Goal: Book appointment/travel/reservation

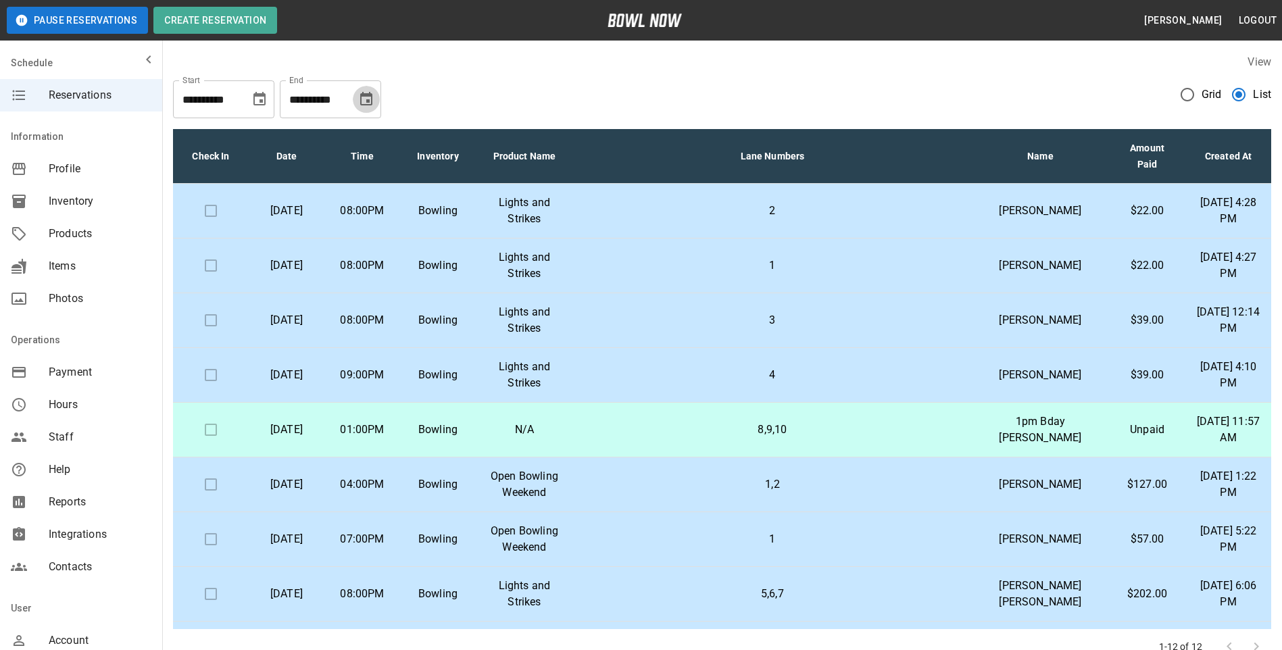
drag, startPoint x: 368, startPoint y: 99, endPoint x: 361, endPoint y: 116, distance: 18.5
click at [368, 101] on icon "Choose date, selected date is Nov 10, 2025" at bounding box center [366, 99] width 12 height 14
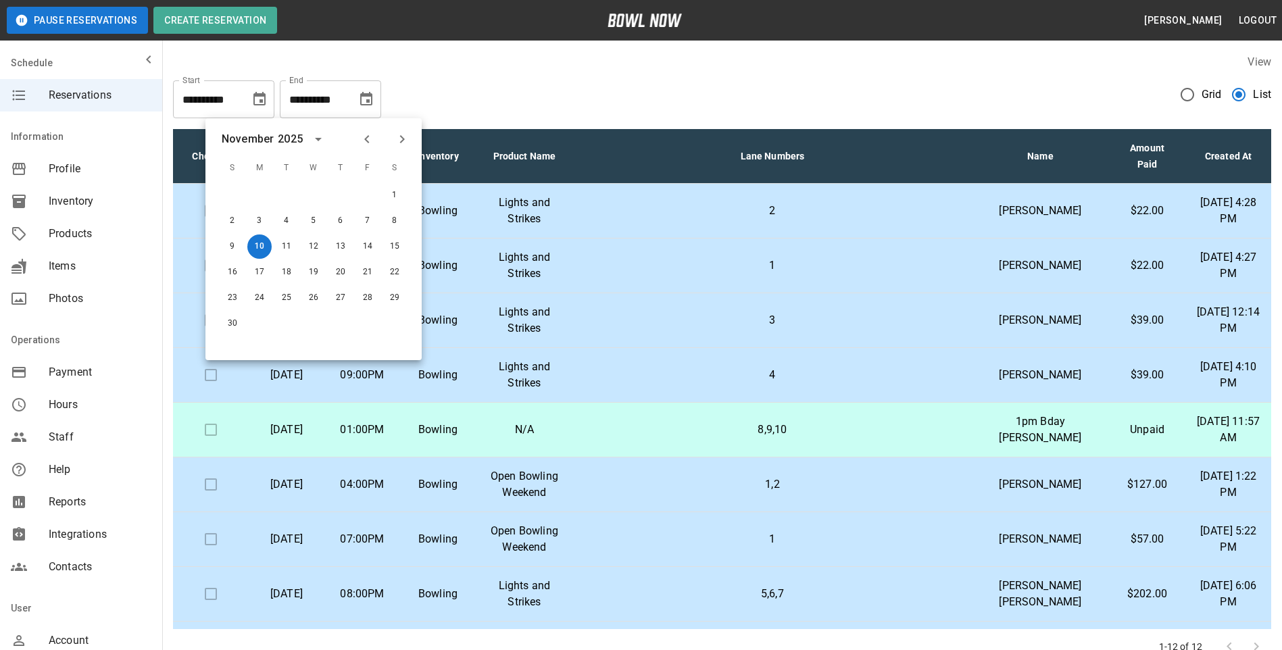
drag, startPoint x: 350, startPoint y: 139, endPoint x: 357, endPoint y: 140, distance: 7.5
click at [354, 140] on div "[DATE]" at bounding box center [313, 139] width 216 height 20
click at [362, 138] on icon "Previous month" at bounding box center [367, 139] width 16 height 16
drag, startPoint x: 374, startPoint y: 220, endPoint x: 385, endPoint y: 203, distance: 20.1
click at [370, 221] on button "10" at bounding box center [367, 221] width 24 height 24
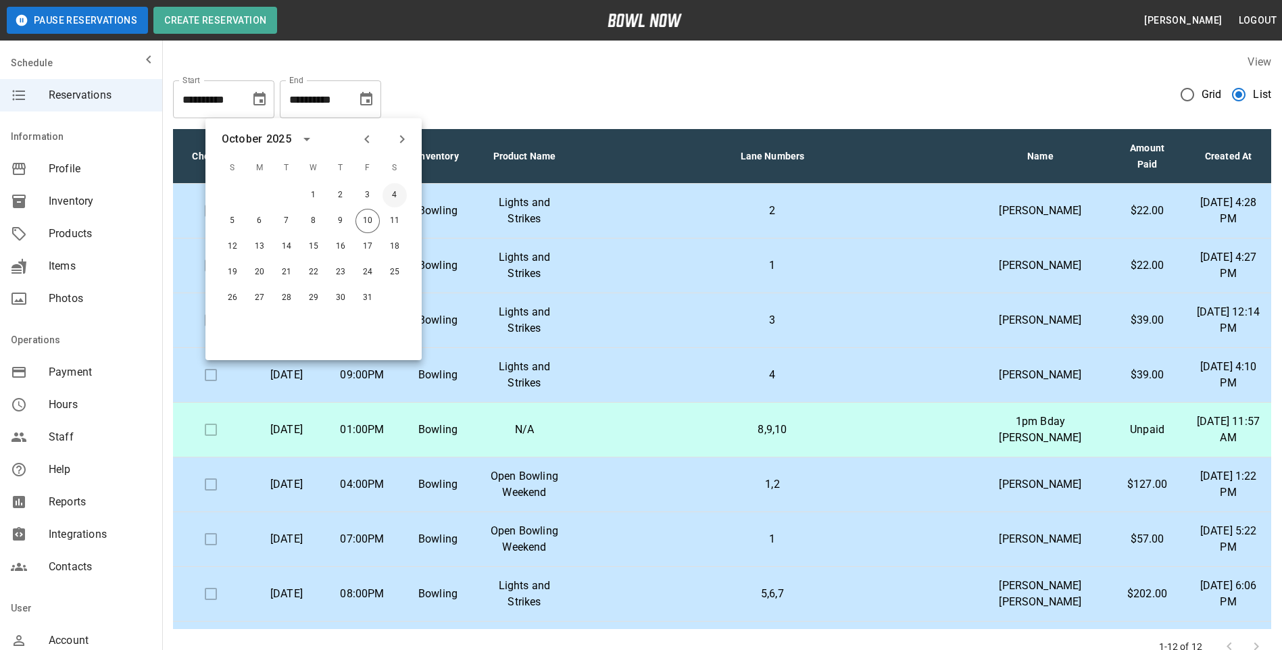
type input "**********"
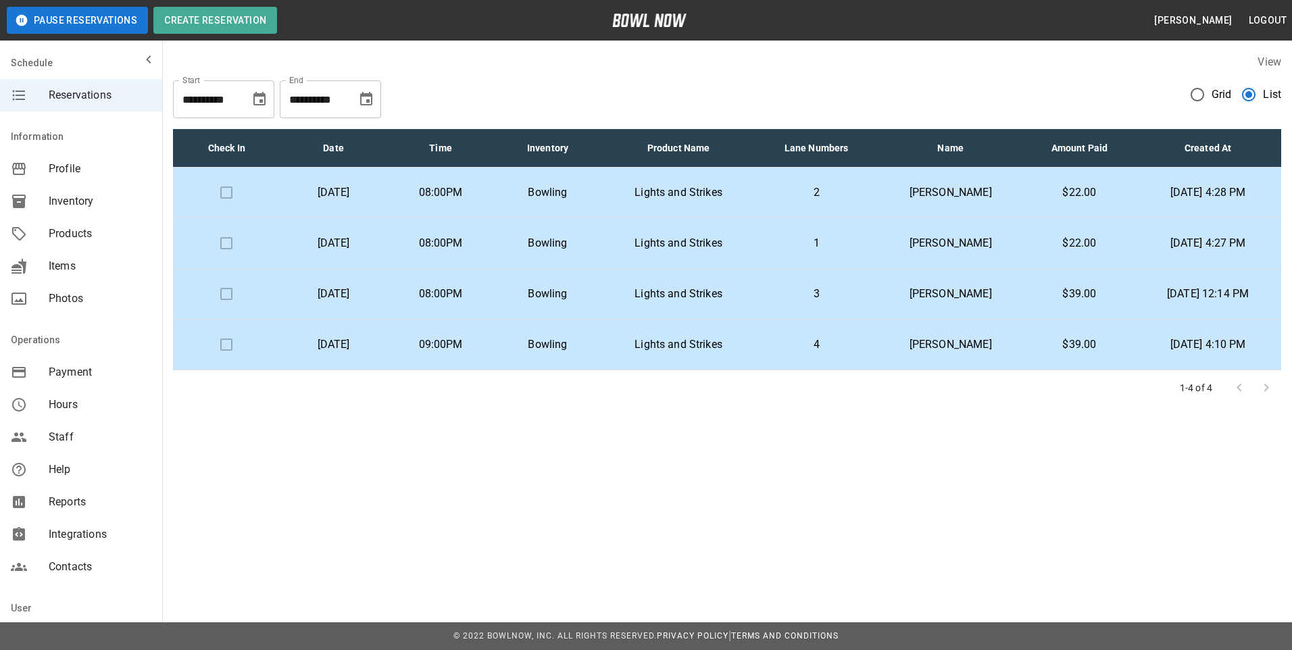
click at [813, 199] on p "2" at bounding box center [815, 192] width 99 height 16
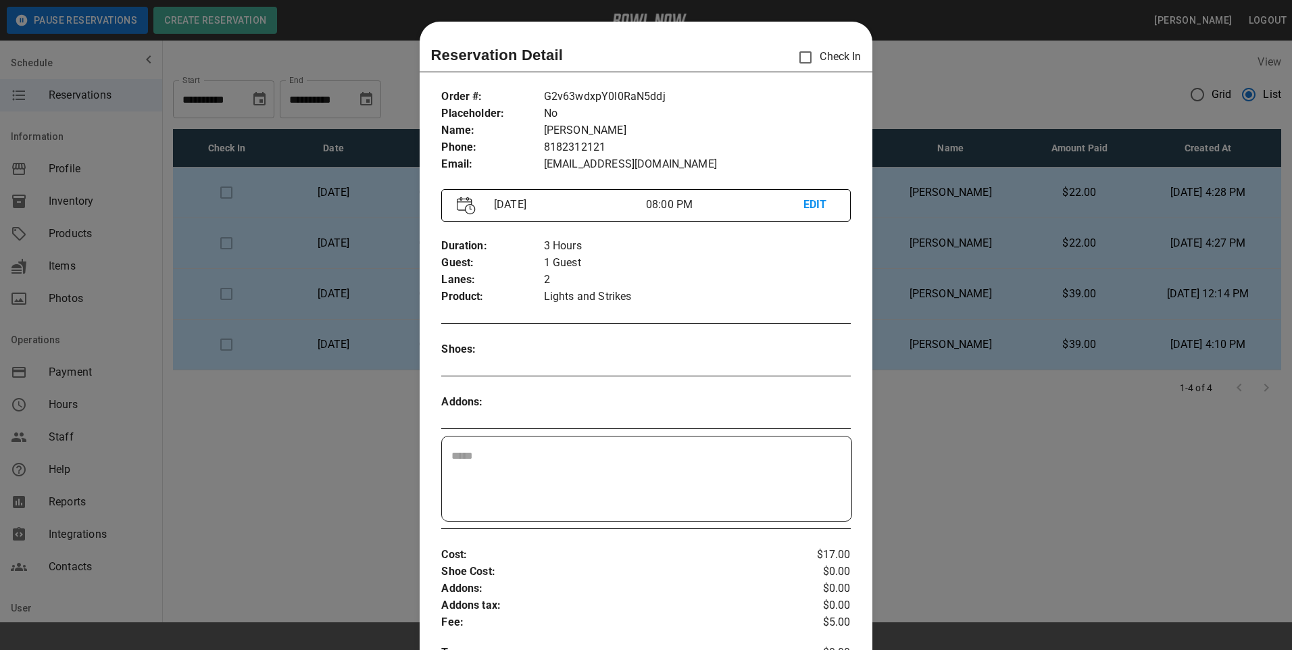
scroll to position [22, 0]
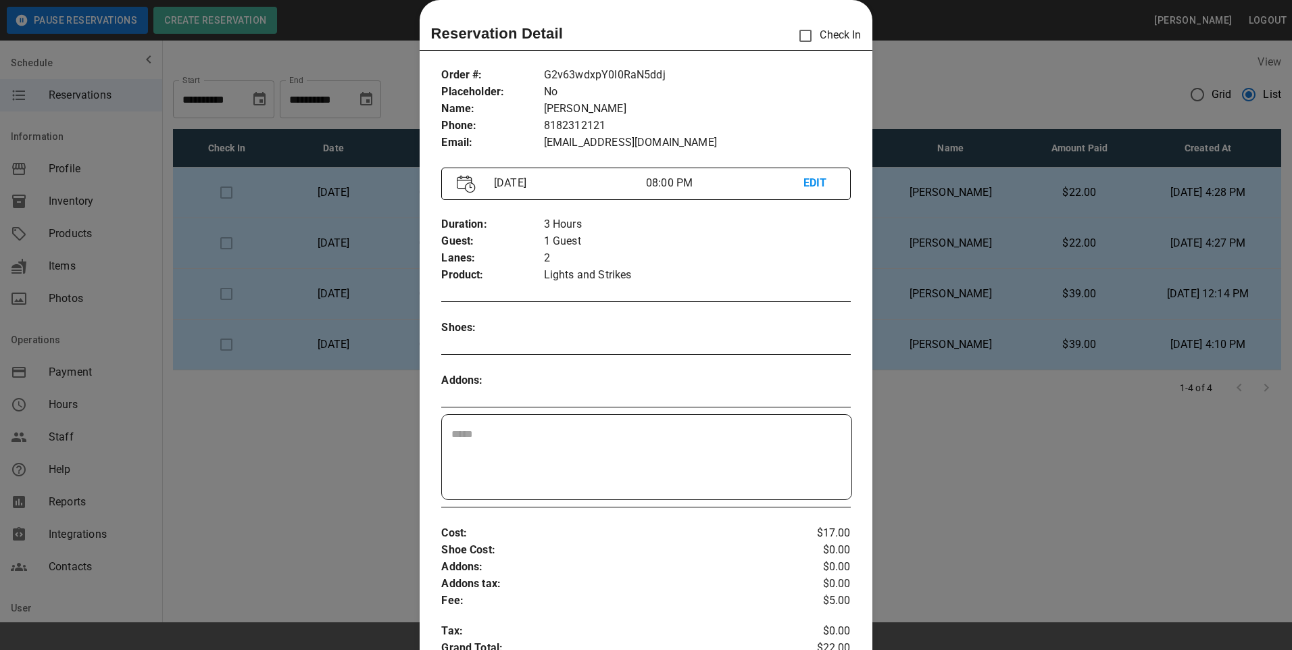
click at [936, 451] on div at bounding box center [646, 325] width 1292 height 650
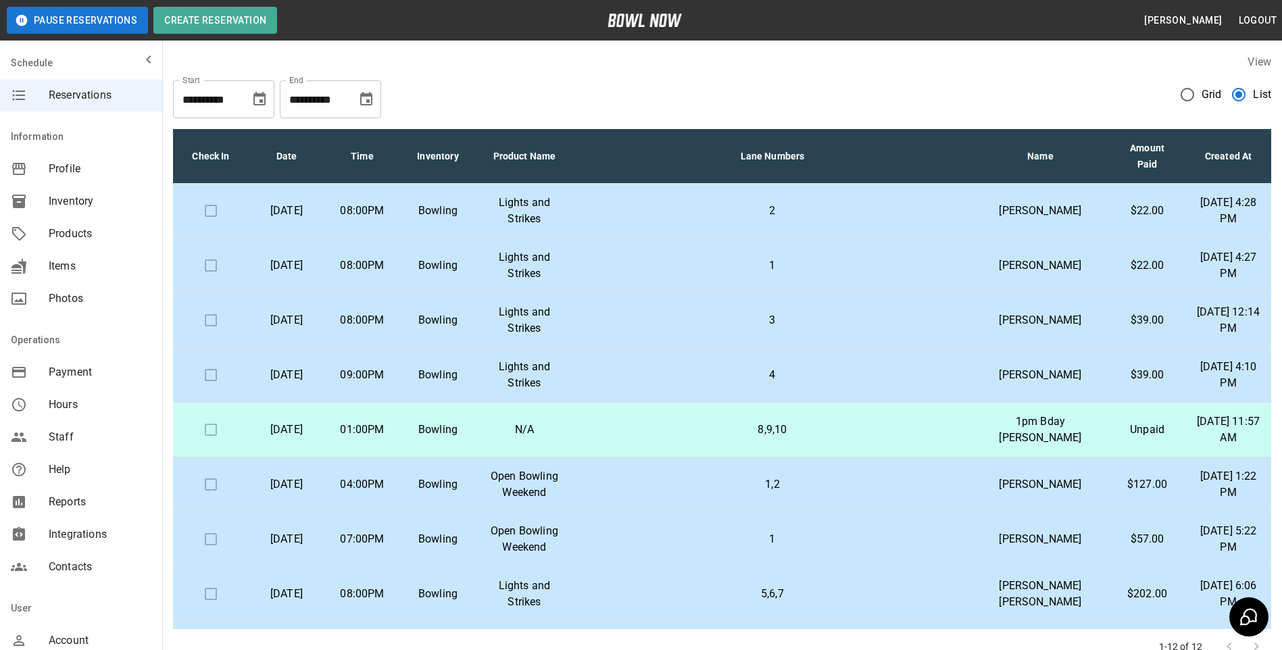
click at [375, 99] on button "Choose date, selected date is Nov 10, 2025" at bounding box center [366, 99] width 27 height 27
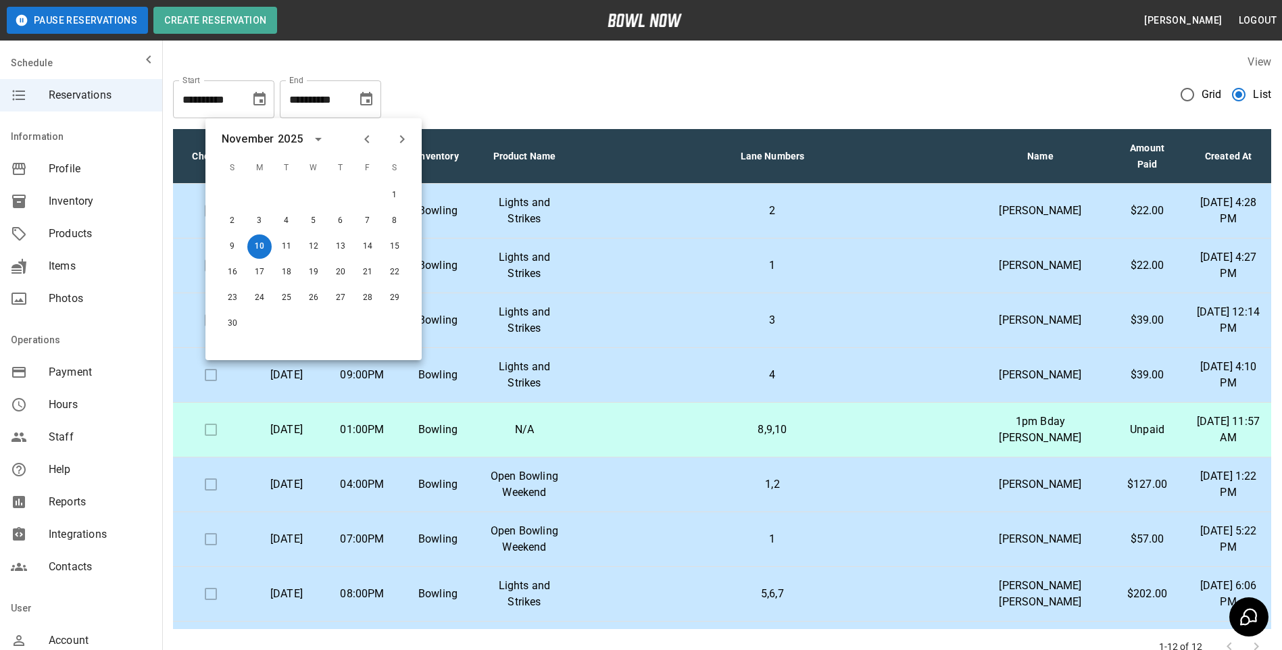
click at [377, 146] on div at bounding box center [384, 139] width 16 height 23
click at [357, 151] on div "[DATE] S M T W T F S 1 2 3 4 5 6 7 8 9 10 11 12 13 14 15 16 17 18 19 20 21 22 2…" at bounding box center [313, 239] width 216 height 242
drag, startPoint x: 353, startPoint y: 137, endPoint x: 360, endPoint y: 138, distance: 6.8
click at [357, 137] on div "[DATE]" at bounding box center [313, 139] width 216 height 20
click at [365, 141] on icon "Previous month" at bounding box center [367, 139] width 16 height 16
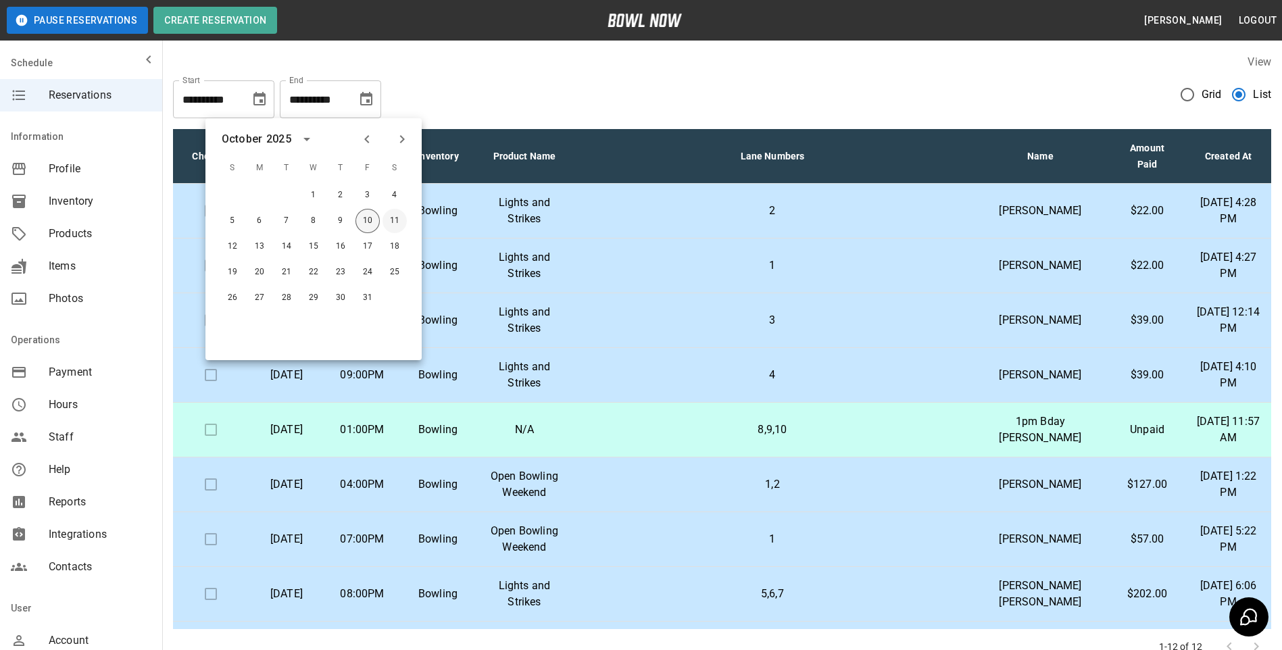
drag, startPoint x: 382, startPoint y: 224, endPoint x: 368, endPoint y: 219, distance: 15.0
click at [368, 219] on div "5 6 7 8 9 10 11" at bounding box center [313, 221] width 216 height 24
click at [369, 219] on button "10" at bounding box center [367, 221] width 24 height 24
type input "**********"
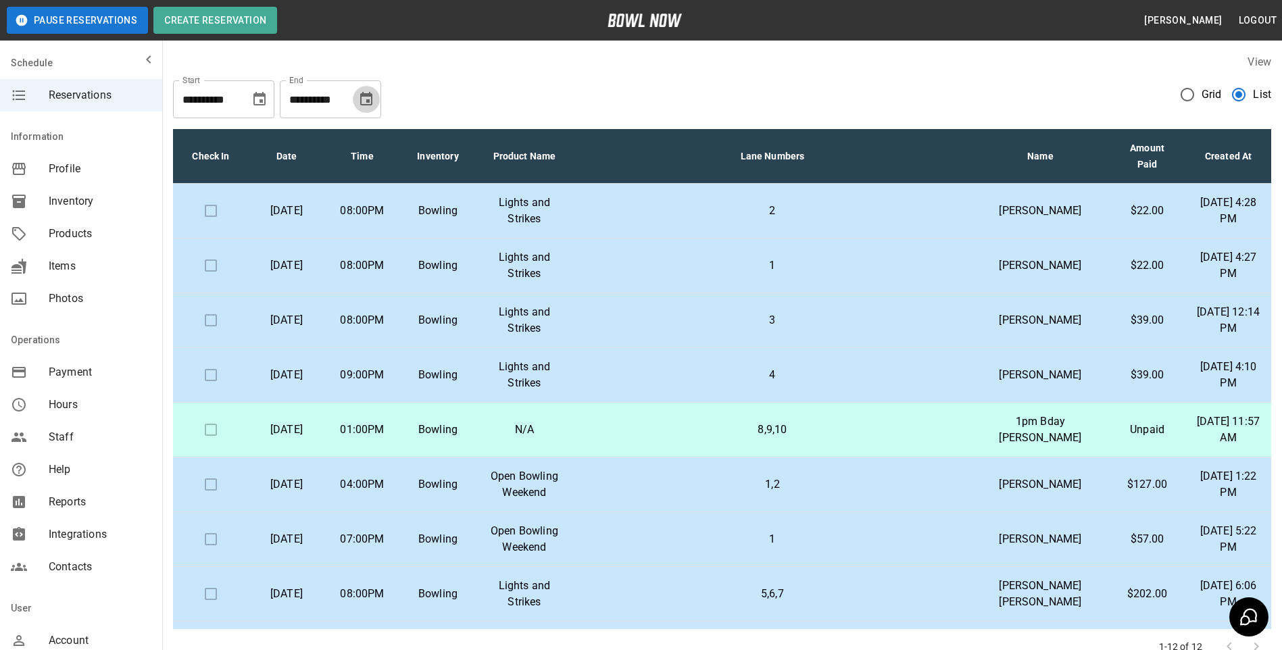
drag, startPoint x: 367, startPoint y: 103, endPoint x: 316, endPoint y: 116, distance: 52.4
click at [365, 103] on icon "Choose date, selected date is Nov 10, 2025" at bounding box center [366, 99] width 16 height 16
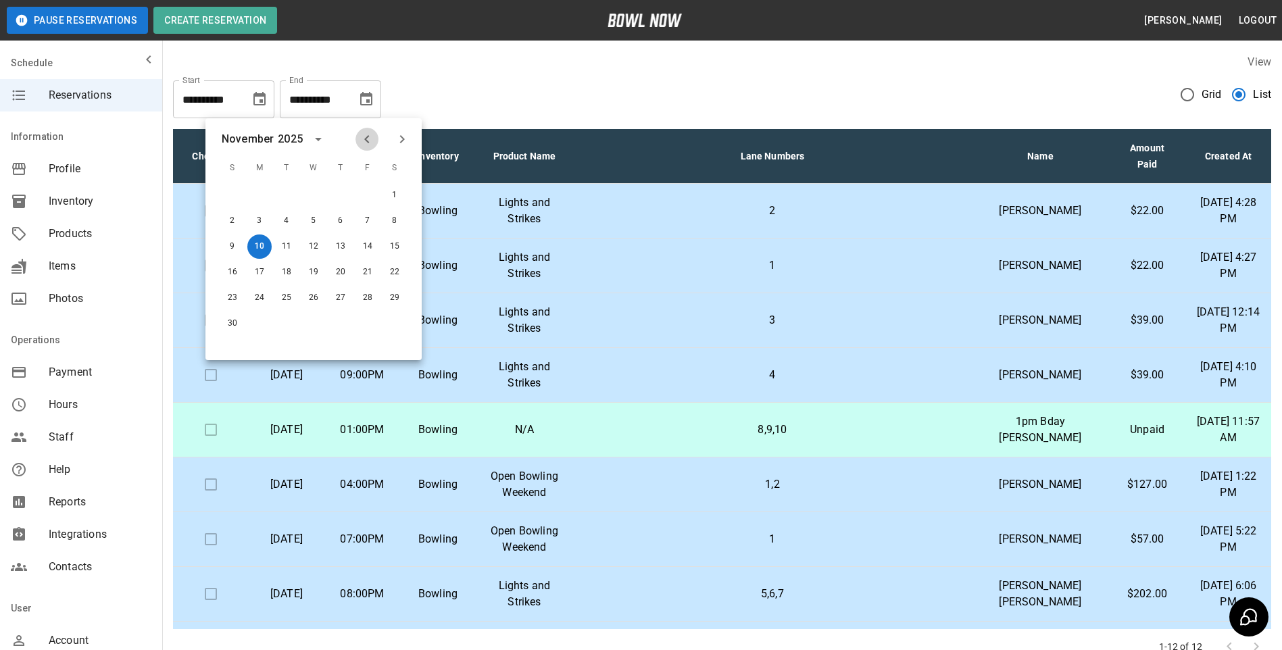
click at [365, 145] on icon "Previous month" at bounding box center [367, 139] width 16 height 16
click at [368, 225] on button "10" at bounding box center [367, 221] width 24 height 24
type input "**********"
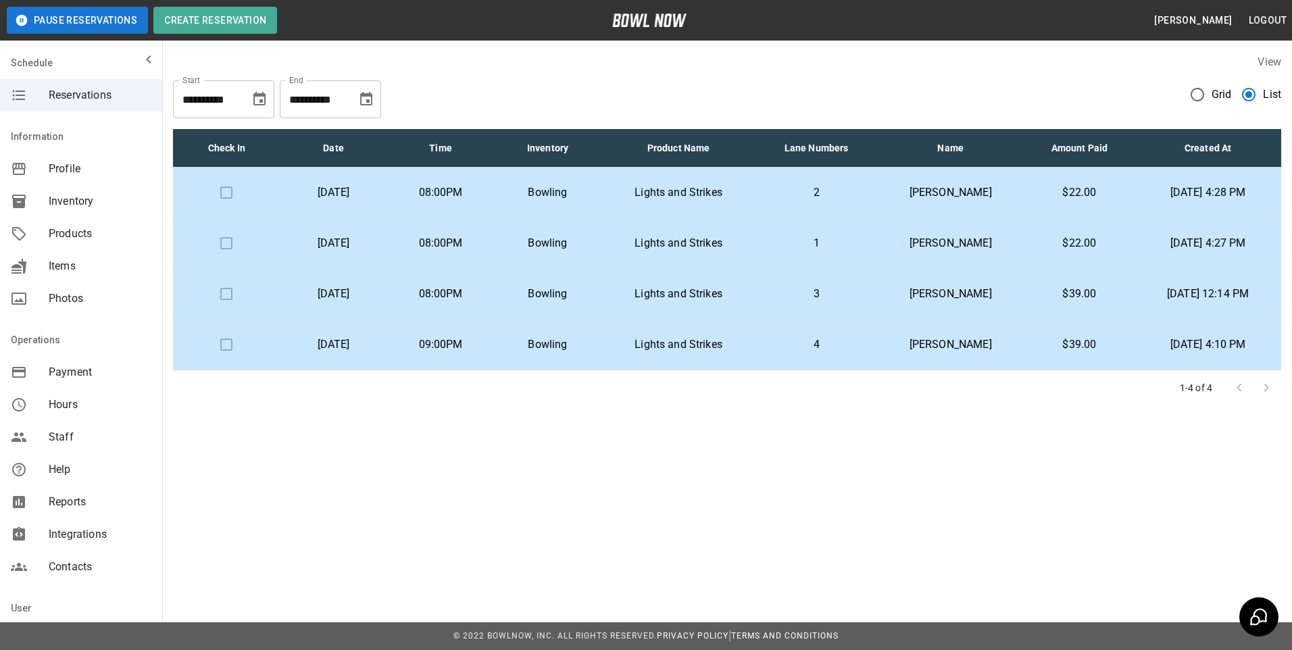
click at [756, 293] on td "Lights and Strikes" at bounding box center [678, 294] width 155 height 51
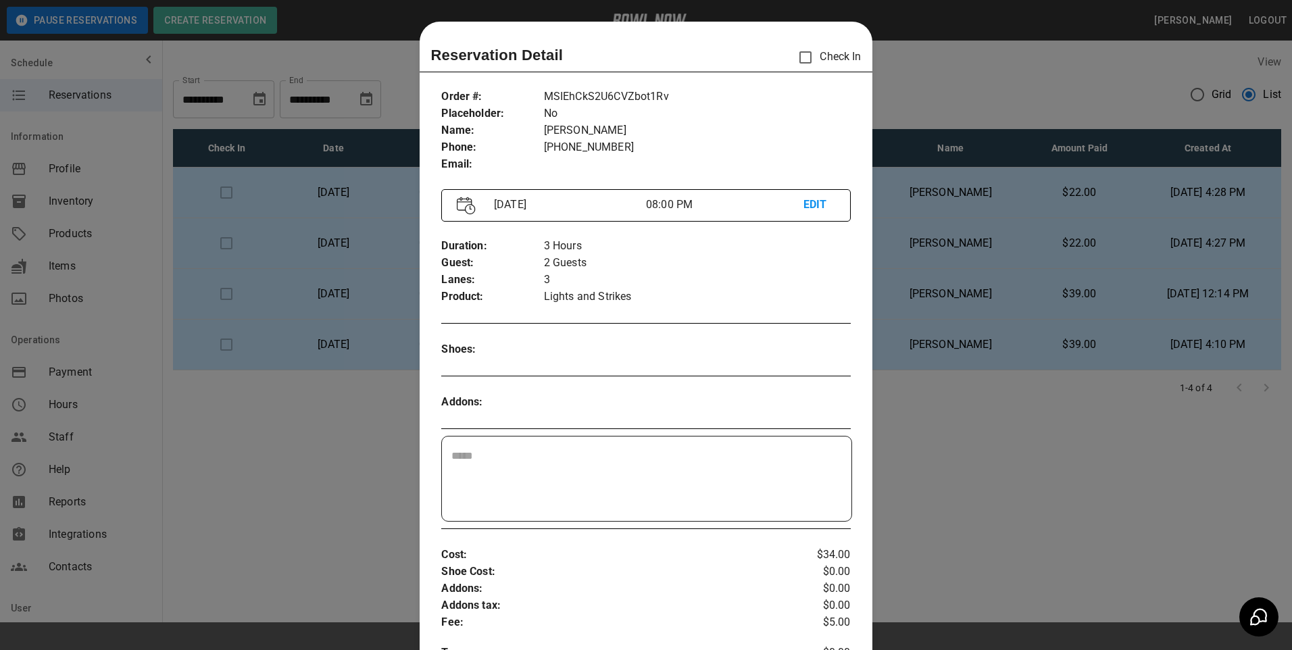
scroll to position [22, 0]
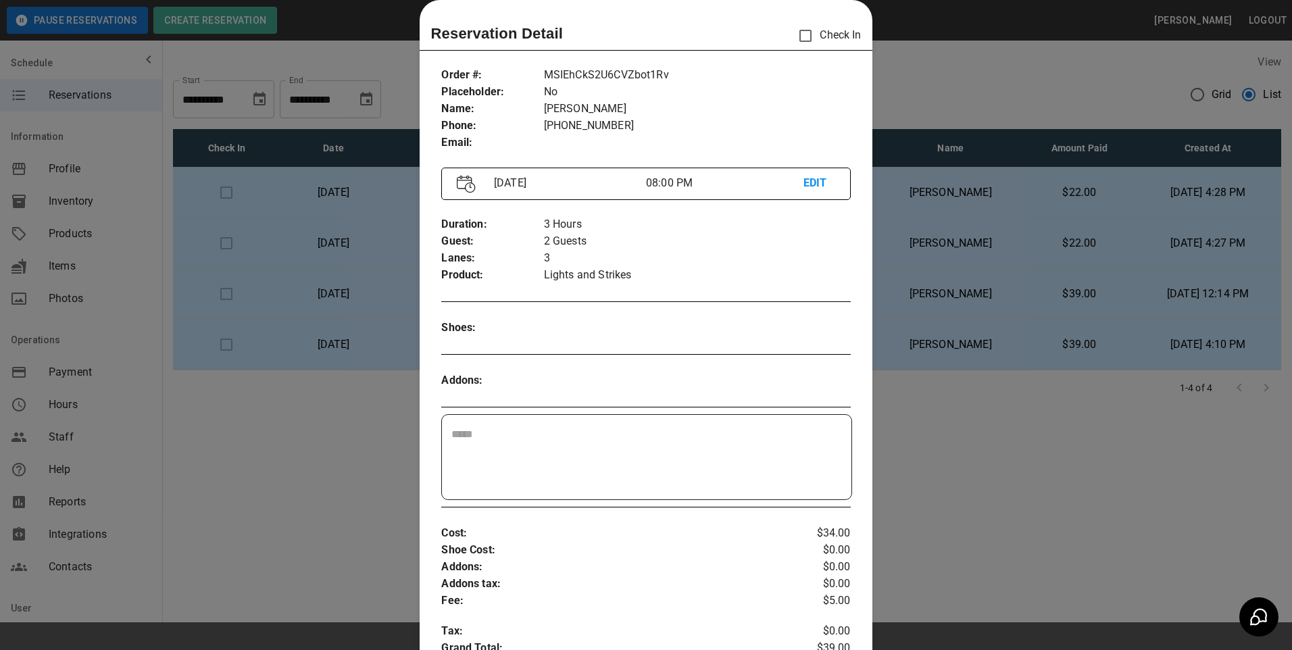
click at [989, 471] on div at bounding box center [646, 325] width 1292 height 650
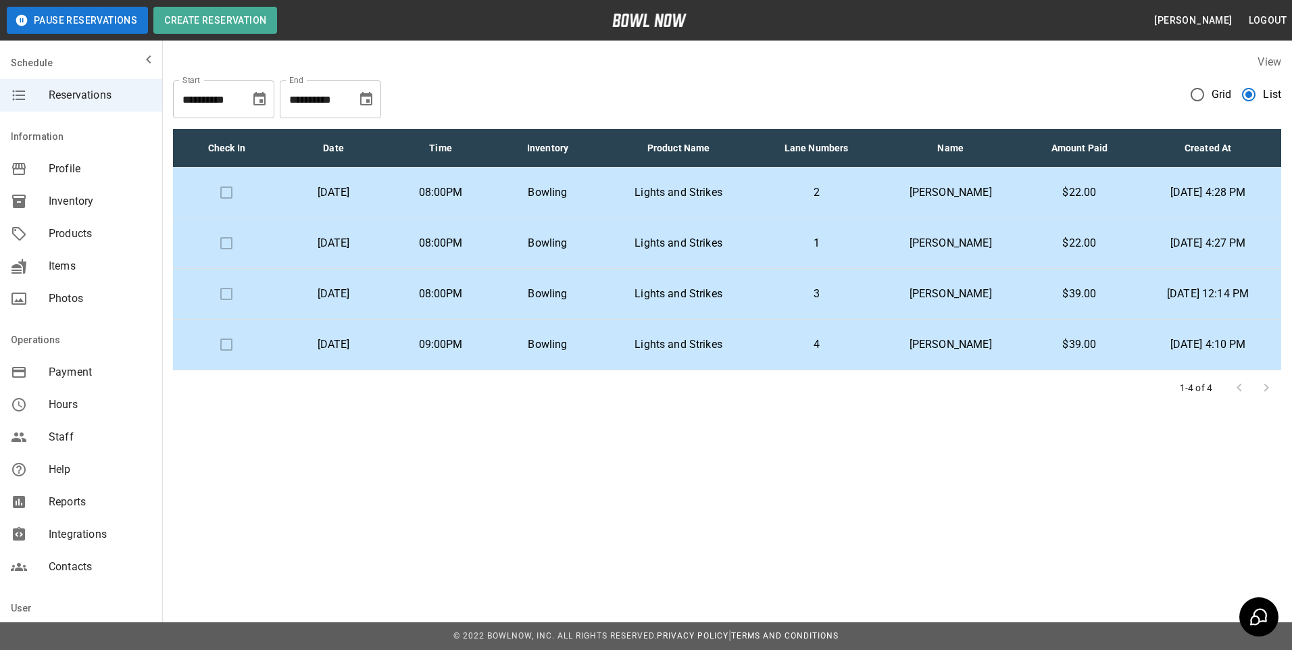
click at [917, 286] on p "[PERSON_NAME]" at bounding box center [951, 294] width 126 height 16
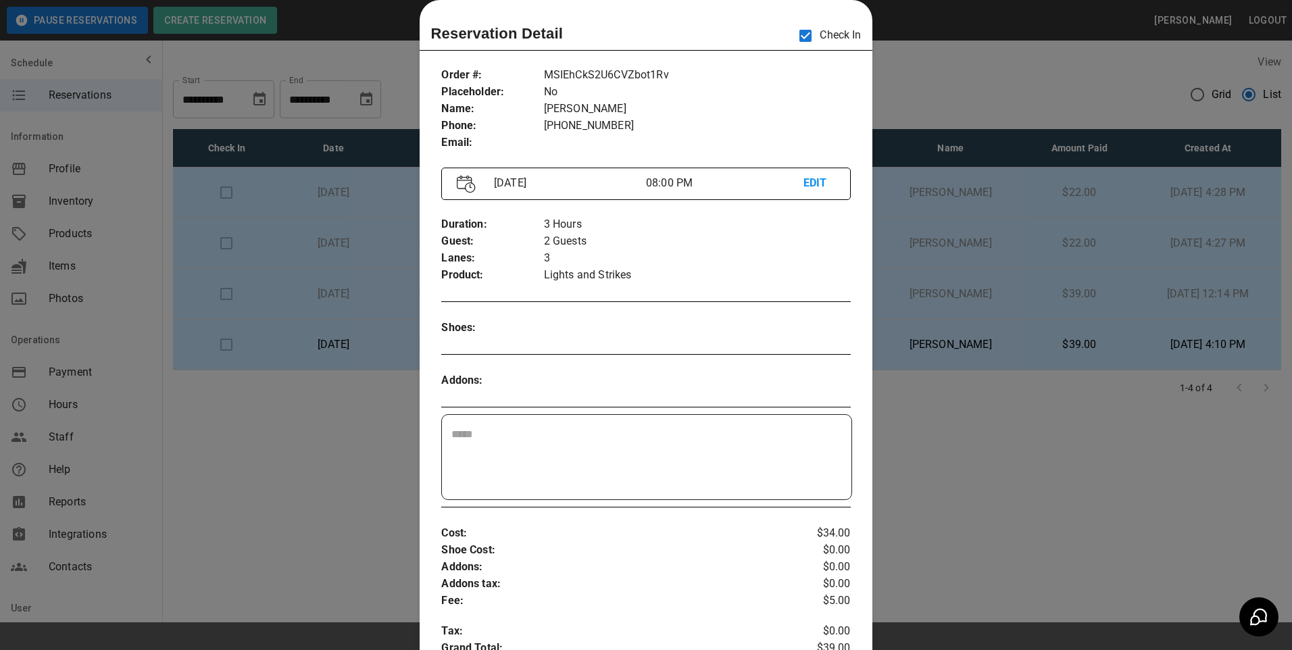
click at [1019, 450] on div at bounding box center [646, 325] width 1292 height 650
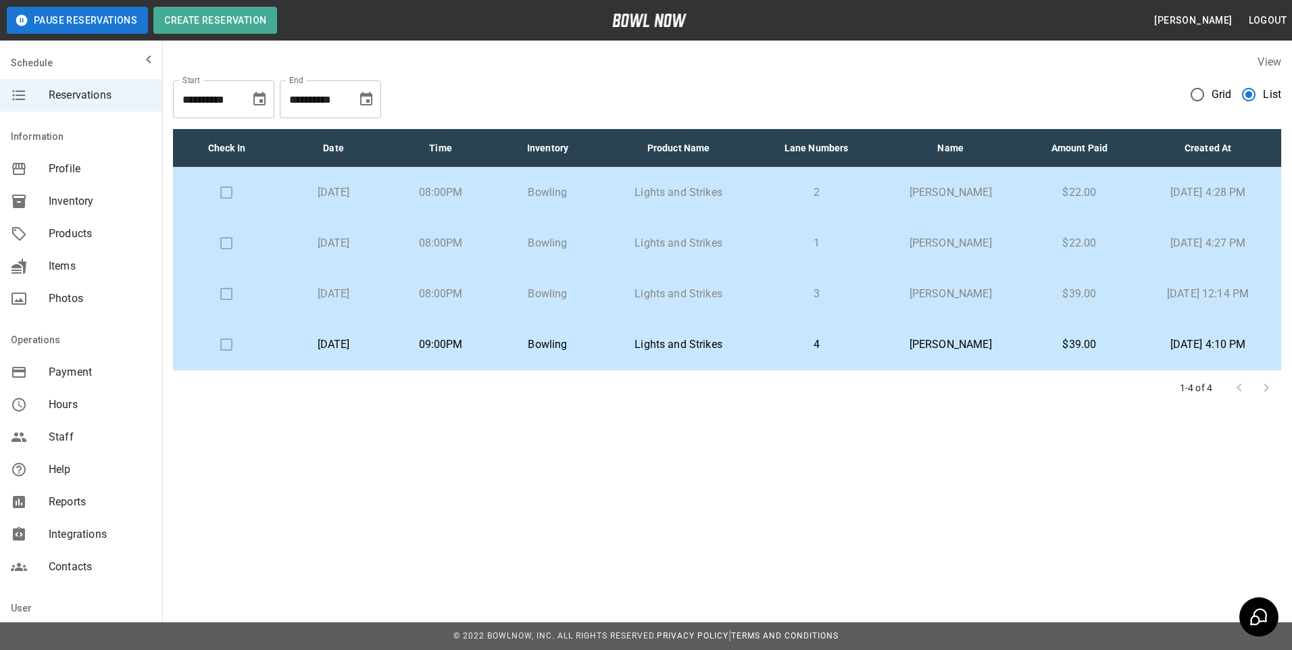
click at [958, 355] on td "[PERSON_NAME]" at bounding box center [950, 345] width 147 height 51
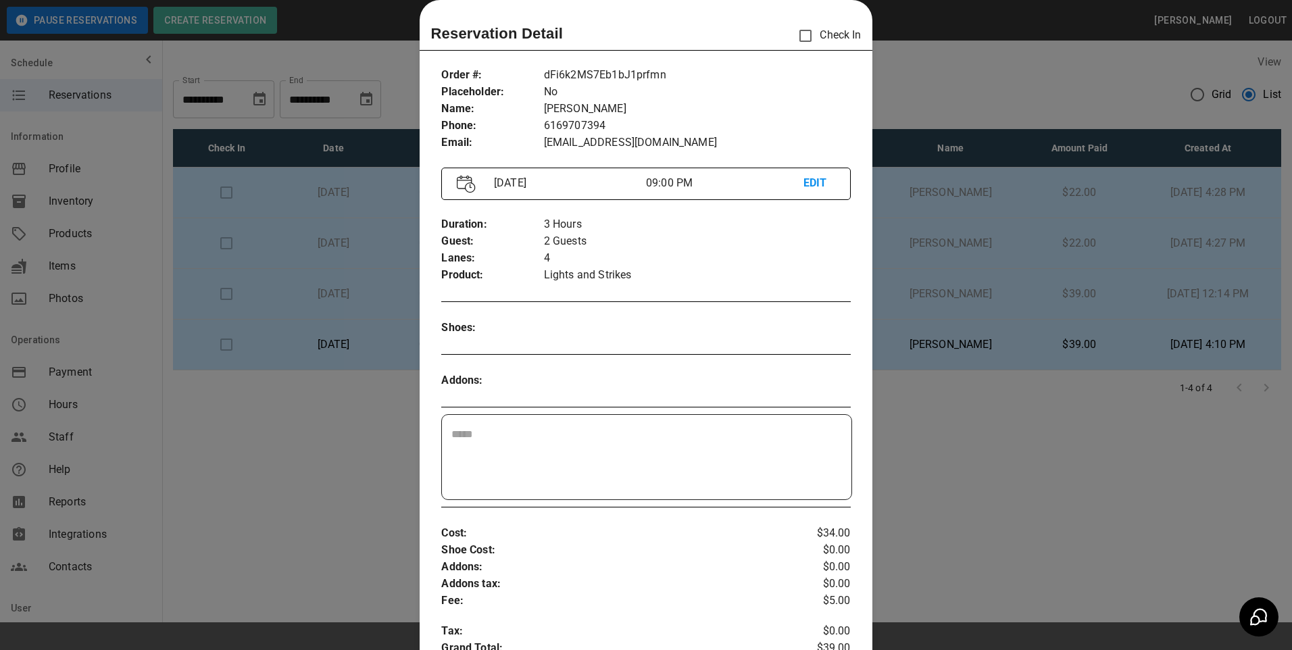
drag, startPoint x: 951, startPoint y: 484, endPoint x: 952, endPoint y: 476, distance: 8.1
click at [951, 484] on div at bounding box center [646, 325] width 1292 height 650
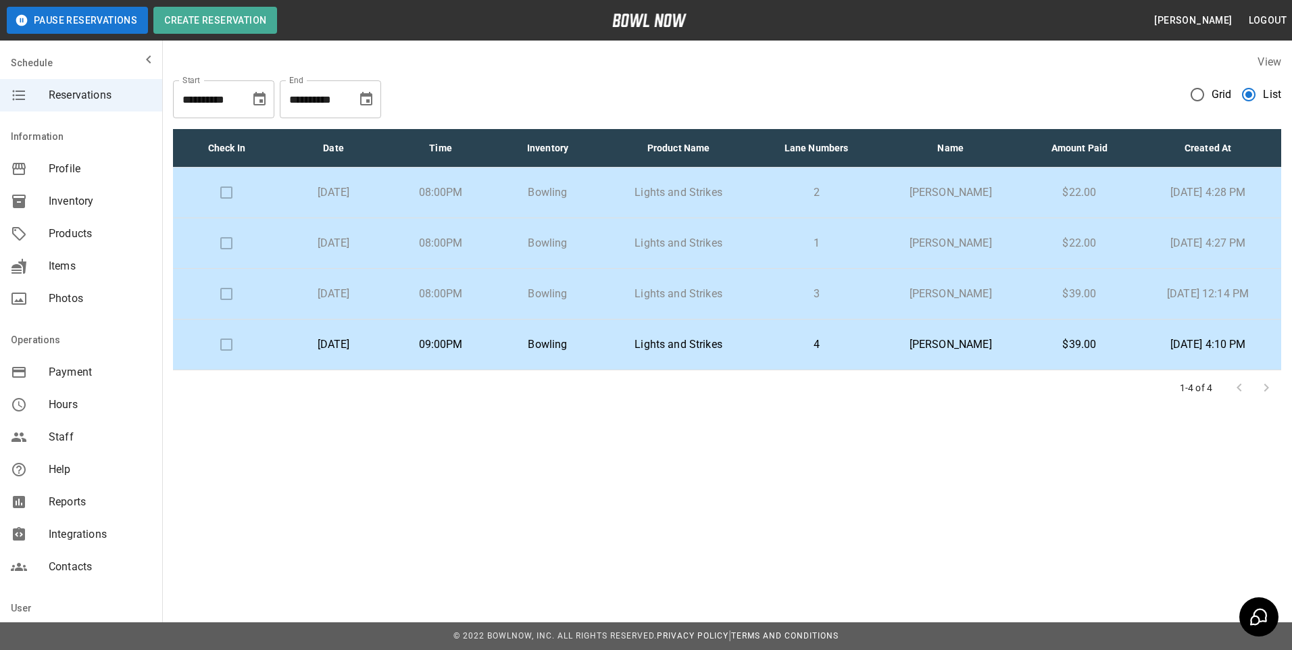
click at [1061, 372] on div "1-4 of 4" at bounding box center [727, 387] width 1108 height 35
click at [1059, 360] on td "$39.00" at bounding box center [1079, 345] width 111 height 51
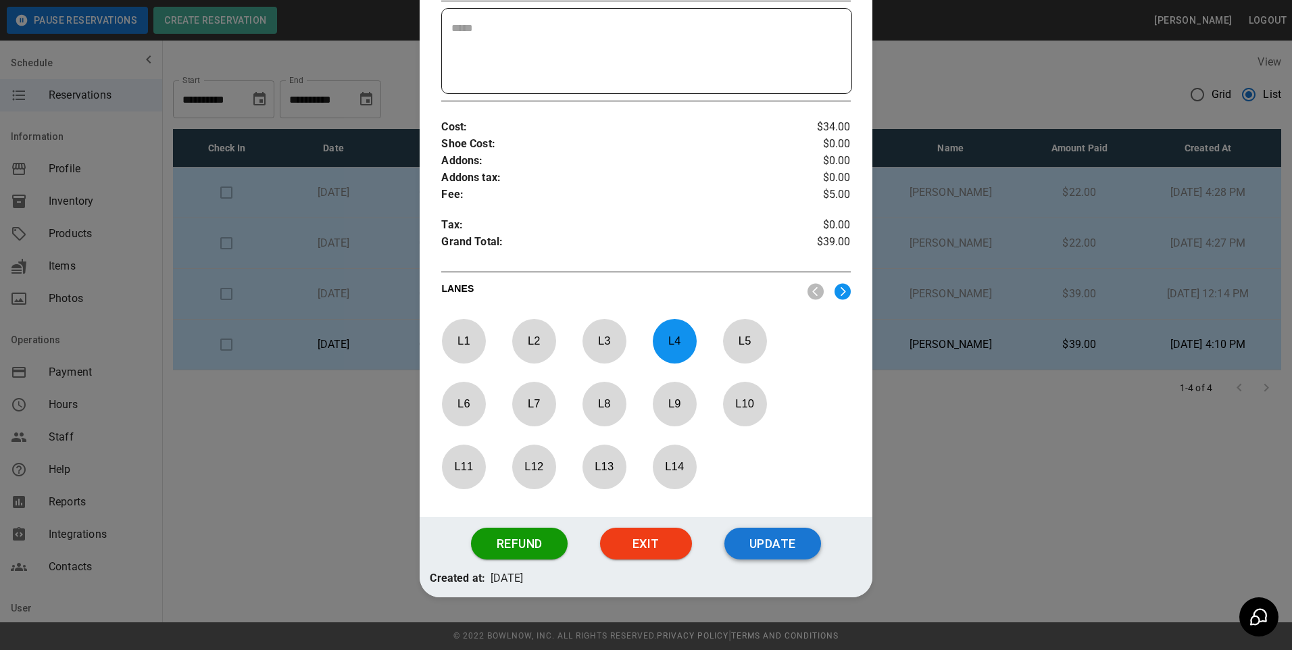
click at [785, 536] on button "Update" at bounding box center [772, 544] width 97 height 32
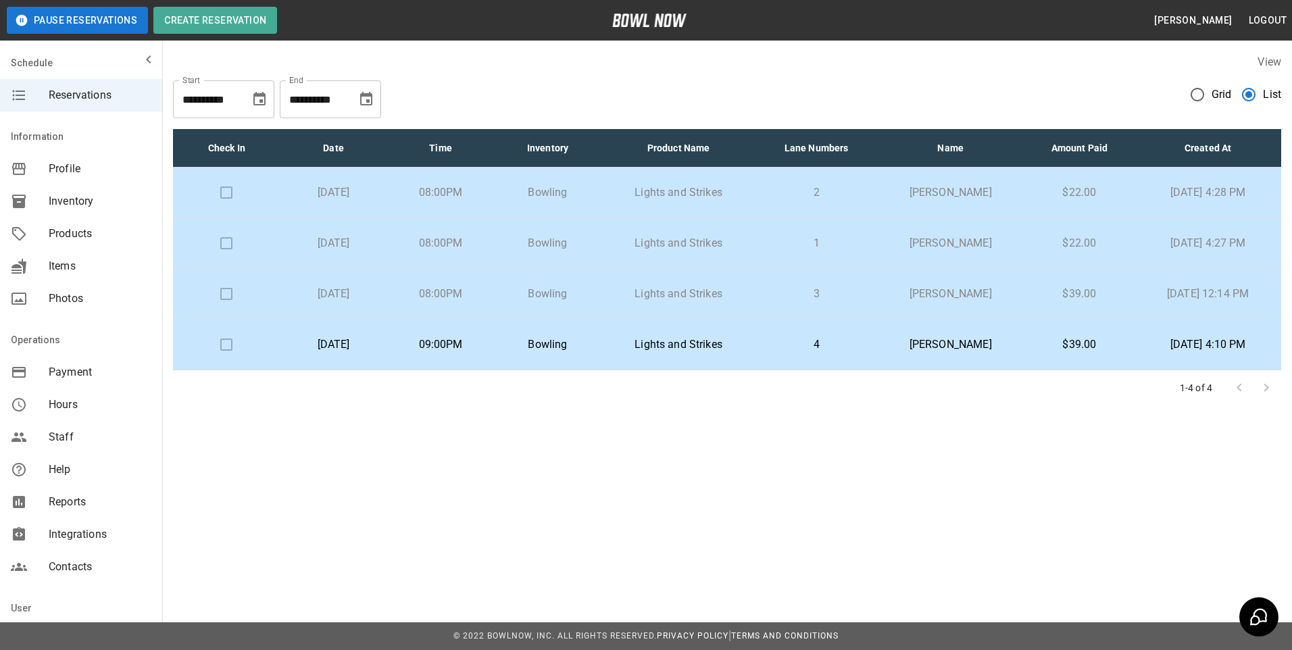
drag, startPoint x: 784, startPoint y: 515, endPoint x: 700, endPoint y: 488, distance: 87.8
click at [780, 239] on p "1" at bounding box center [815, 243] width 99 height 16
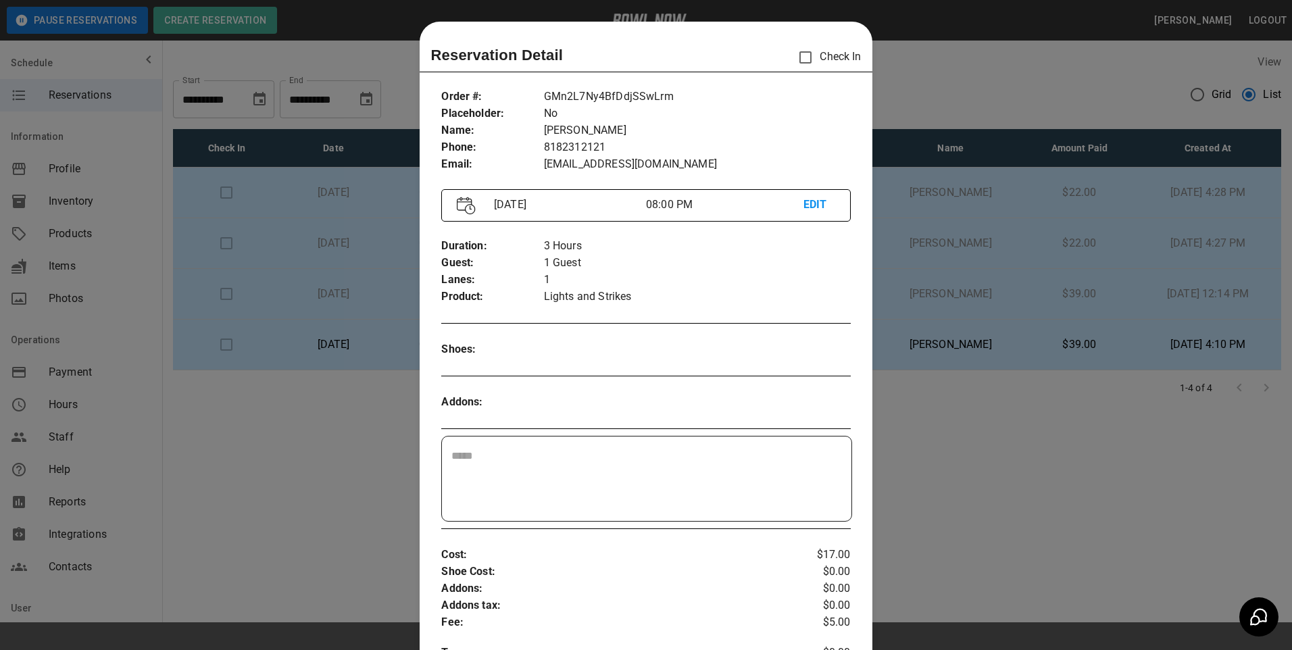
scroll to position [22, 0]
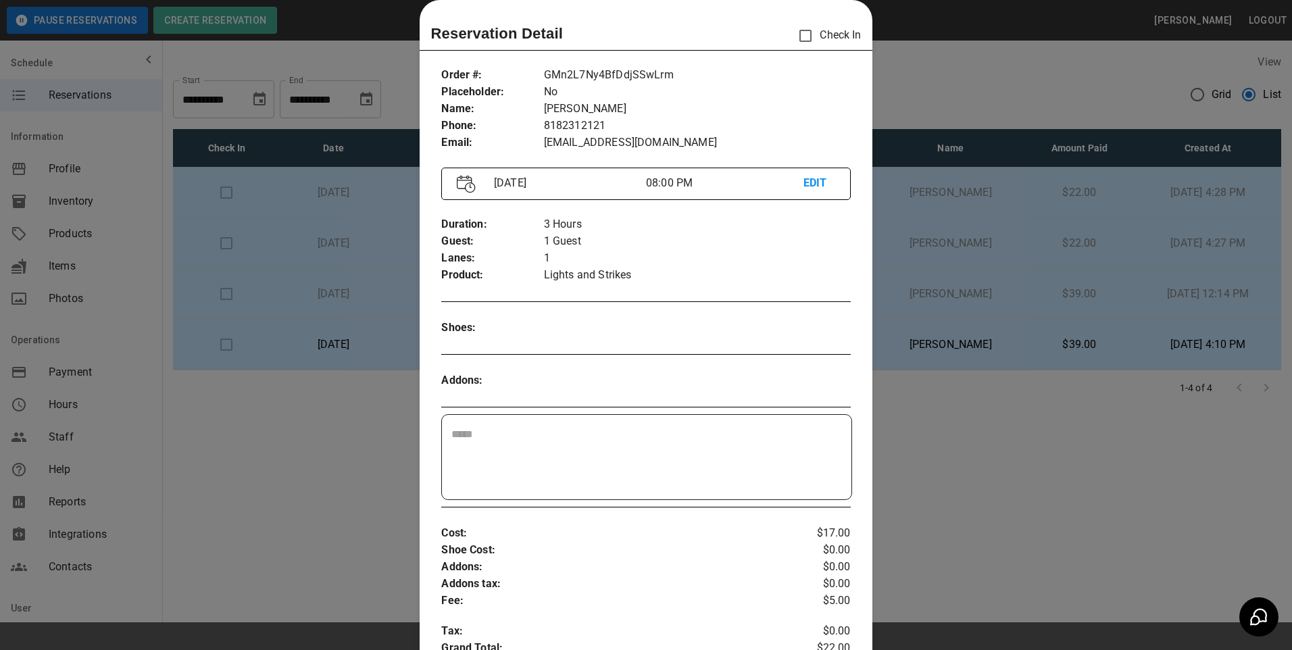
click at [978, 207] on div at bounding box center [646, 325] width 1292 height 650
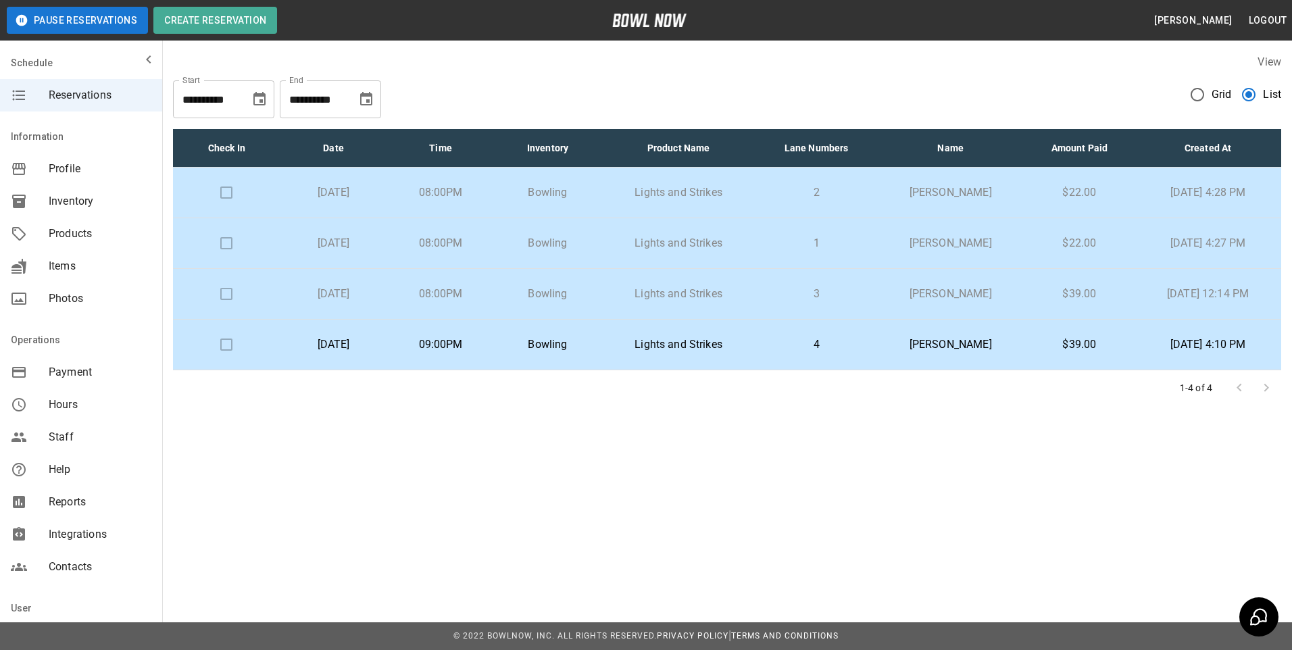
click at [312, 61] on div "View" at bounding box center [727, 62] width 1108 height 16
